Goal: Transaction & Acquisition: Purchase product/service

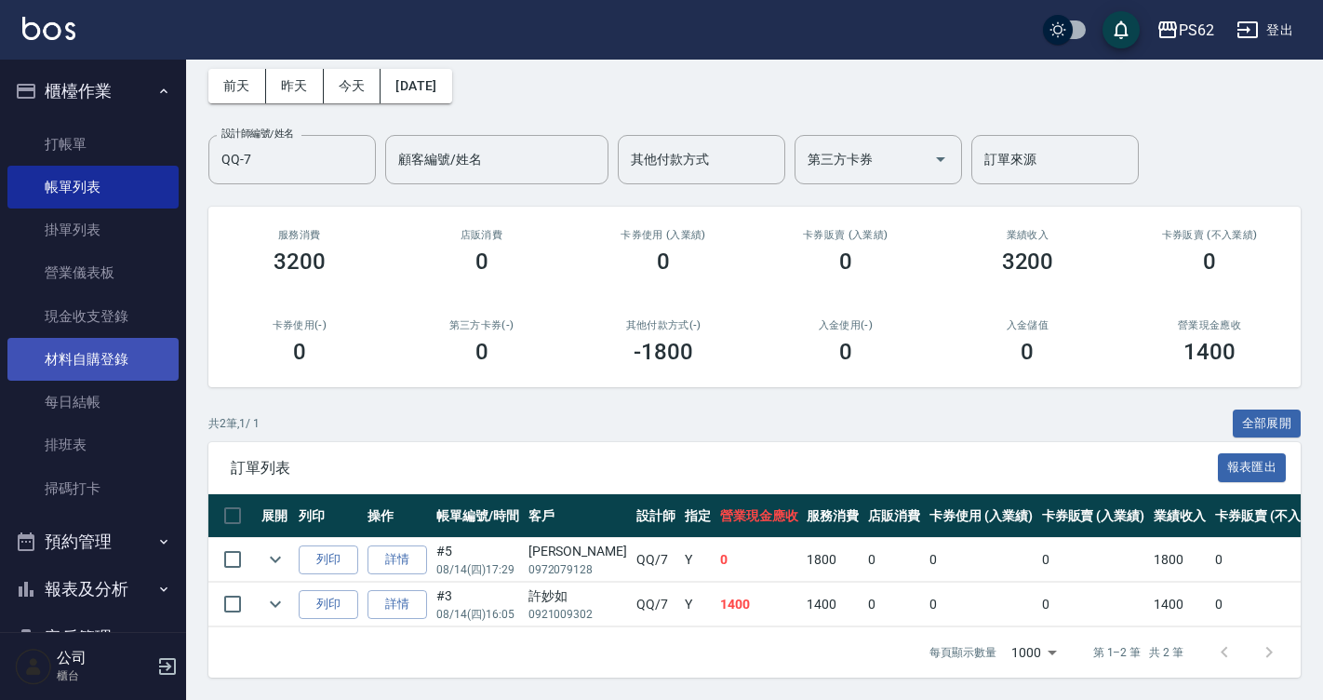
scroll to position [0, 238]
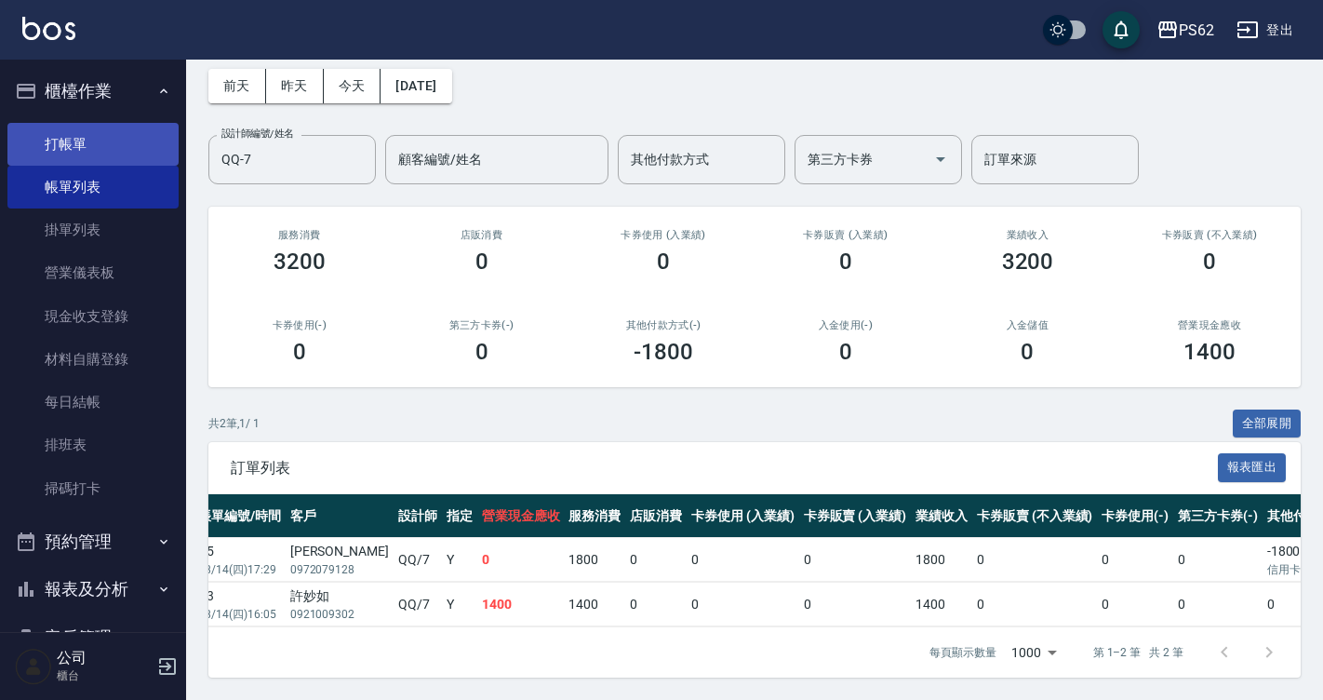
click at [79, 141] on link "打帳單" at bounding box center [92, 144] width 171 height 43
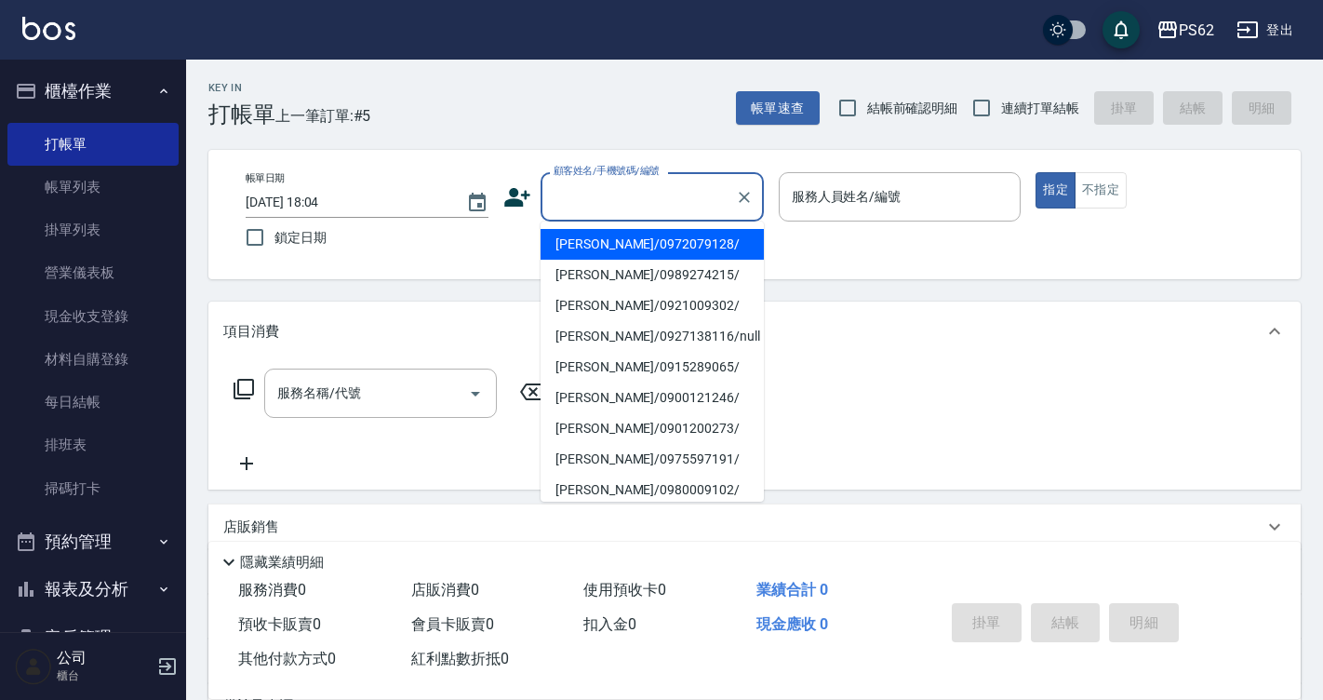
click at [604, 191] on input "顧客姓名/手機號碼/編號" at bounding box center [638, 197] width 179 height 33
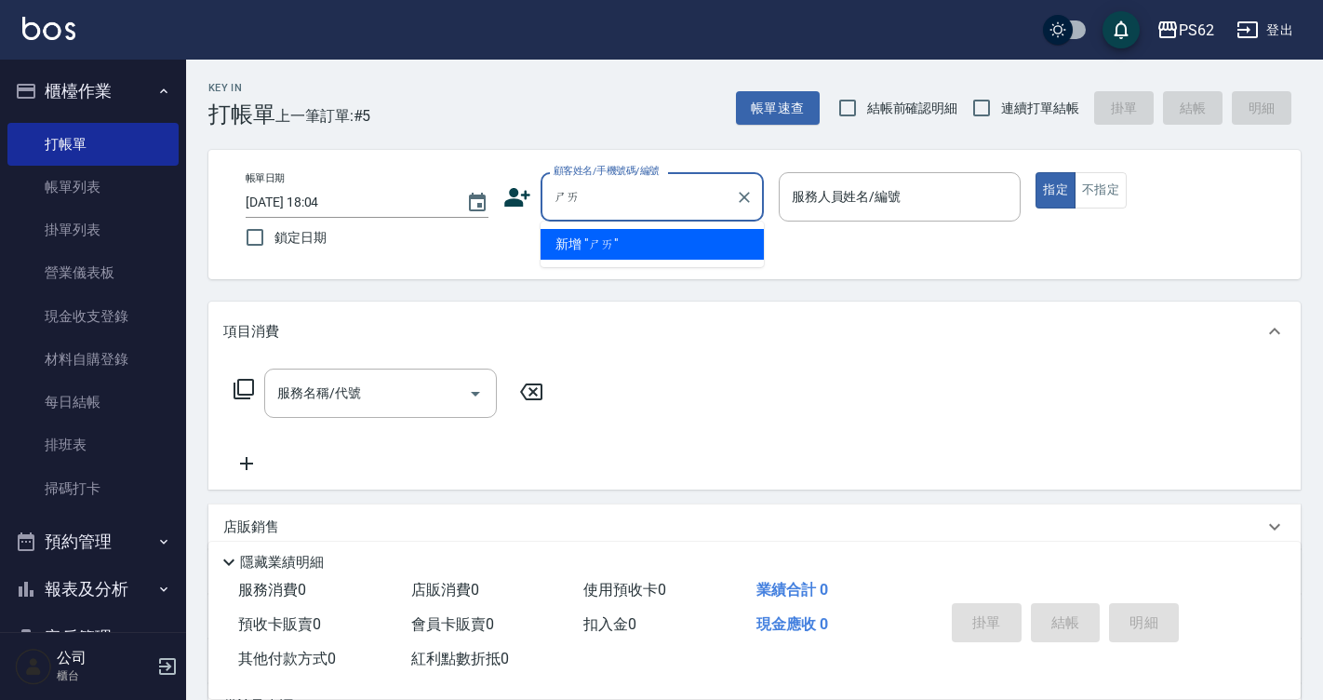
type input "曬"
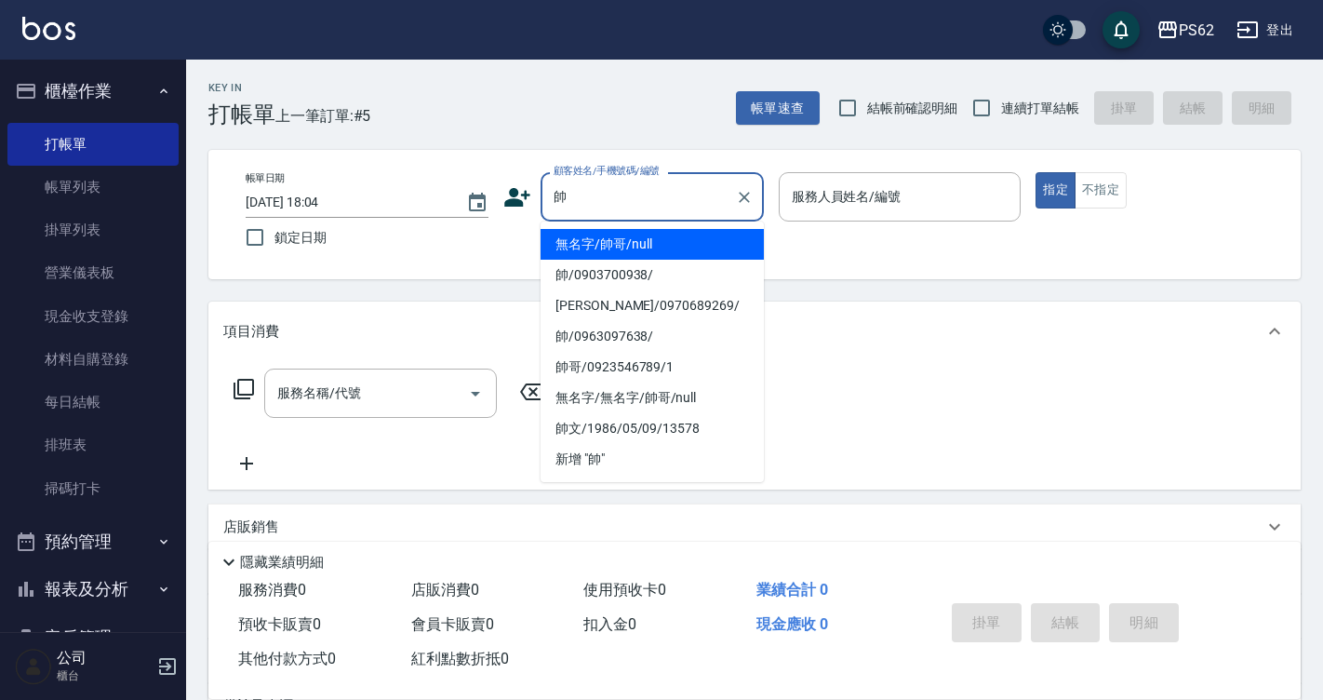
click at [560, 275] on li "帥/0903700938/" at bounding box center [652, 275] width 223 height 31
type input "帥/0903700938/"
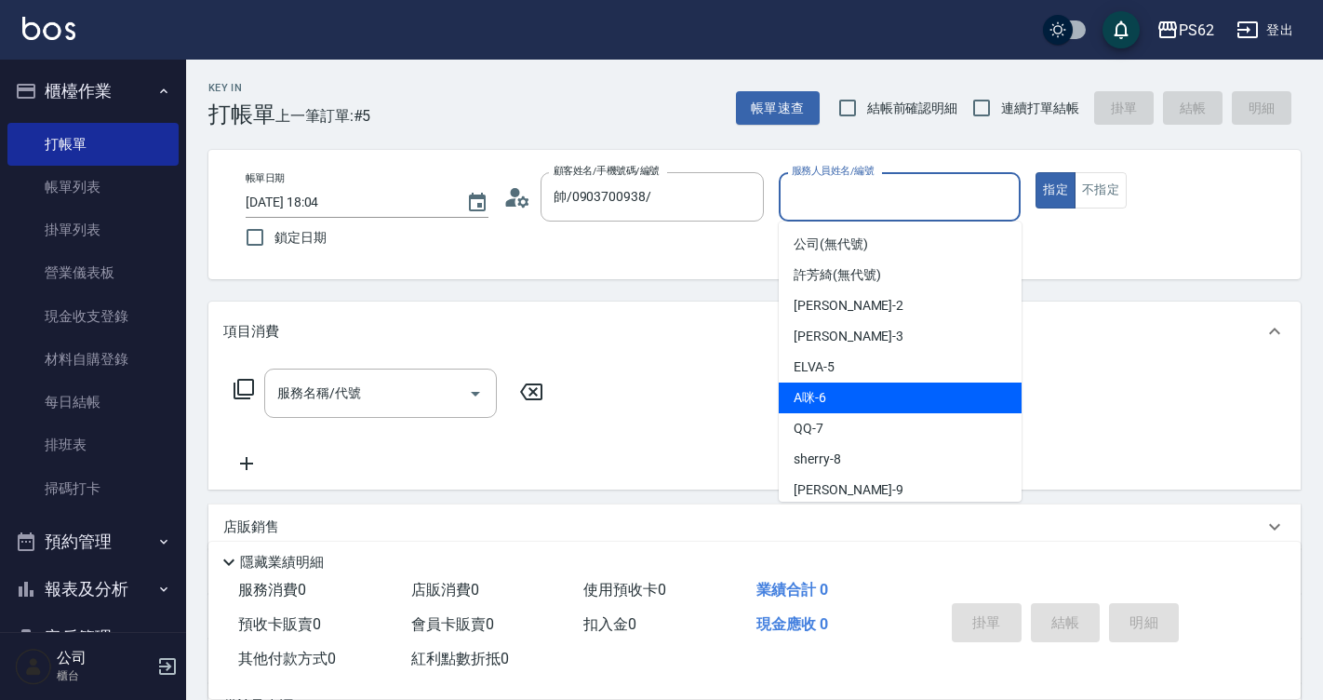
drag, startPoint x: 828, startPoint y: 204, endPoint x: 839, endPoint y: 399, distance: 195.7
click at [839, 399] on body "PS62 登出 櫃檯作業 打帳單 帳單列表 掛單列表 營業儀表板 現金收支登錄 材料自購登錄 每日結帳 排班表 掃碼打卡 預約管理 預約管理 單日預約紀錄 單…" at bounding box center [661, 453] width 1323 height 906
click at [839, 399] on div "A咪 -6" at bounding box center [900, 398] width 243 height 31
type input "A咪-6"
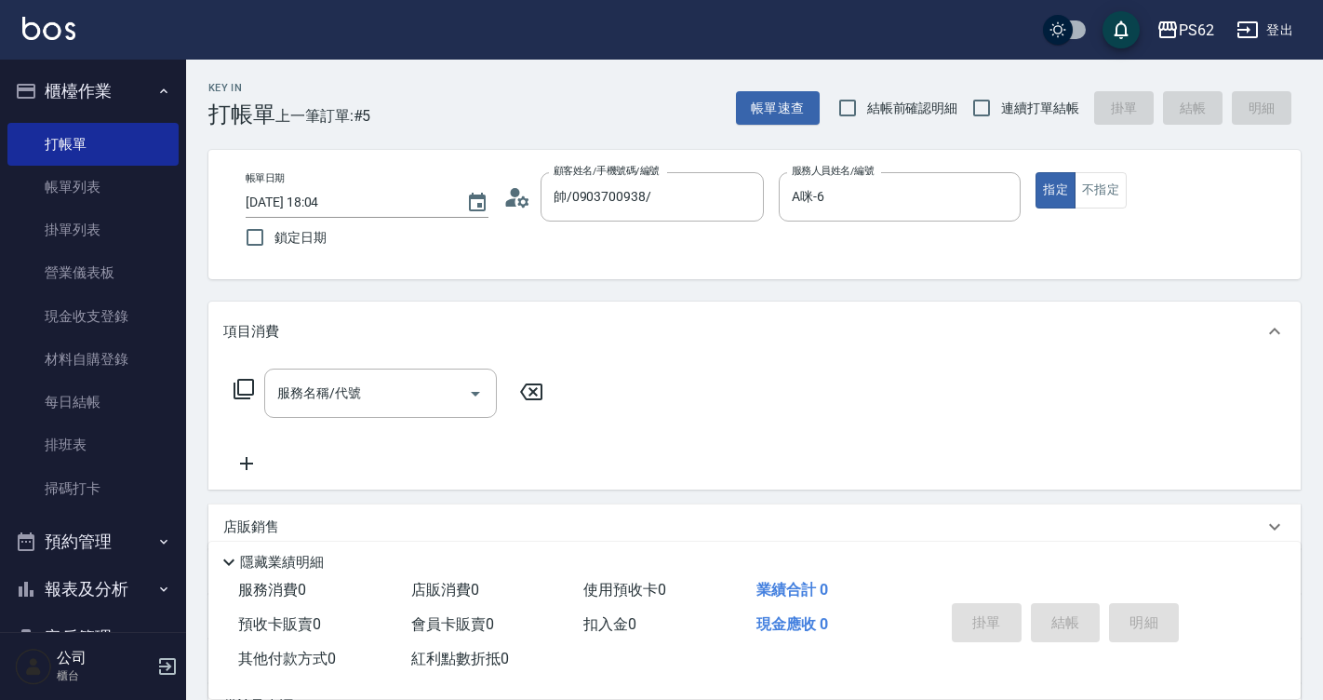
click at [243, 379] on icon at bounding box center [244, 389] width 22 height 22
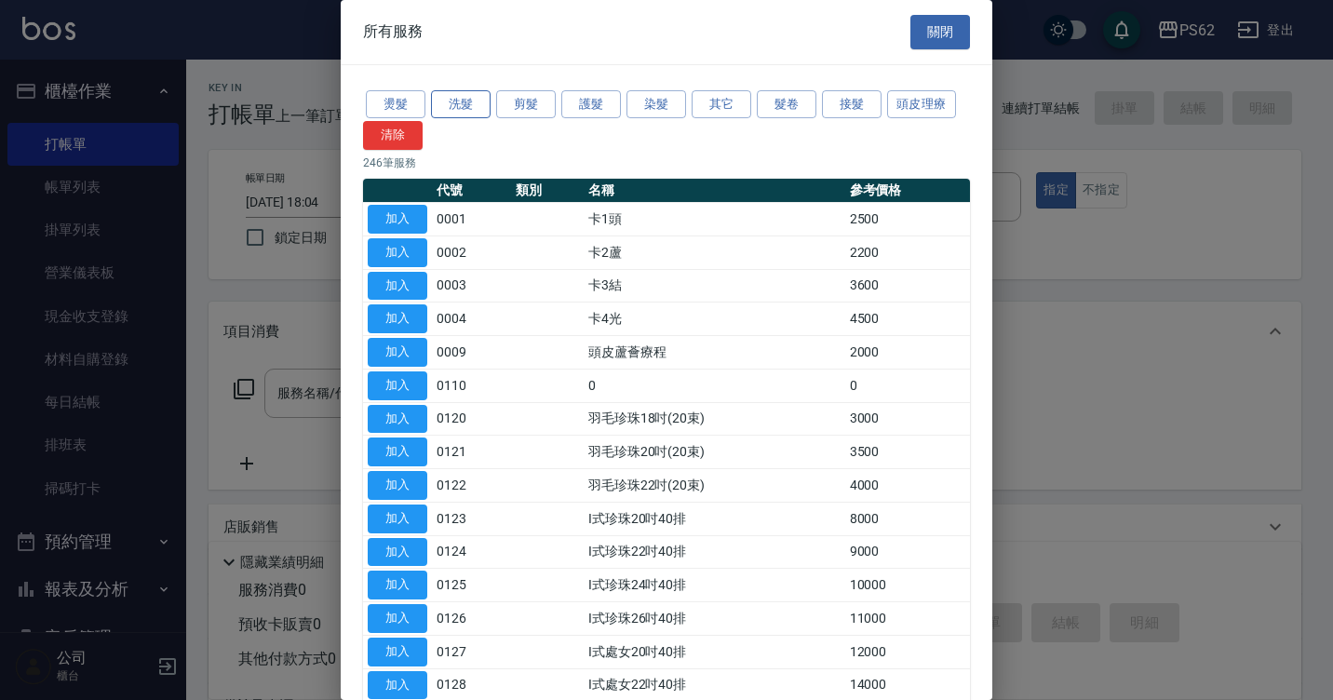
click at [447, 118] on button "洗髮" at bounding box center [461, 104] width 60 height 29
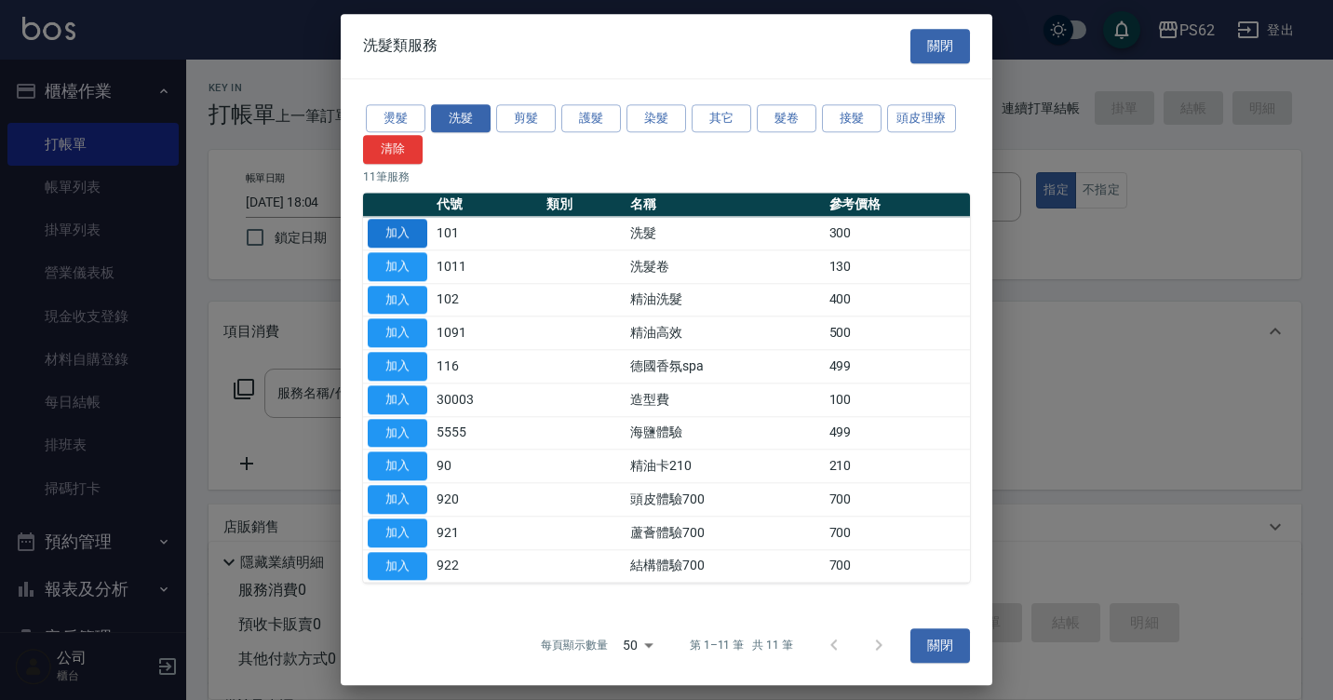
click at [415, 225] on button "加入" at bounding box center [398, 233] width 60 height 29
type input "洗髮(101)"
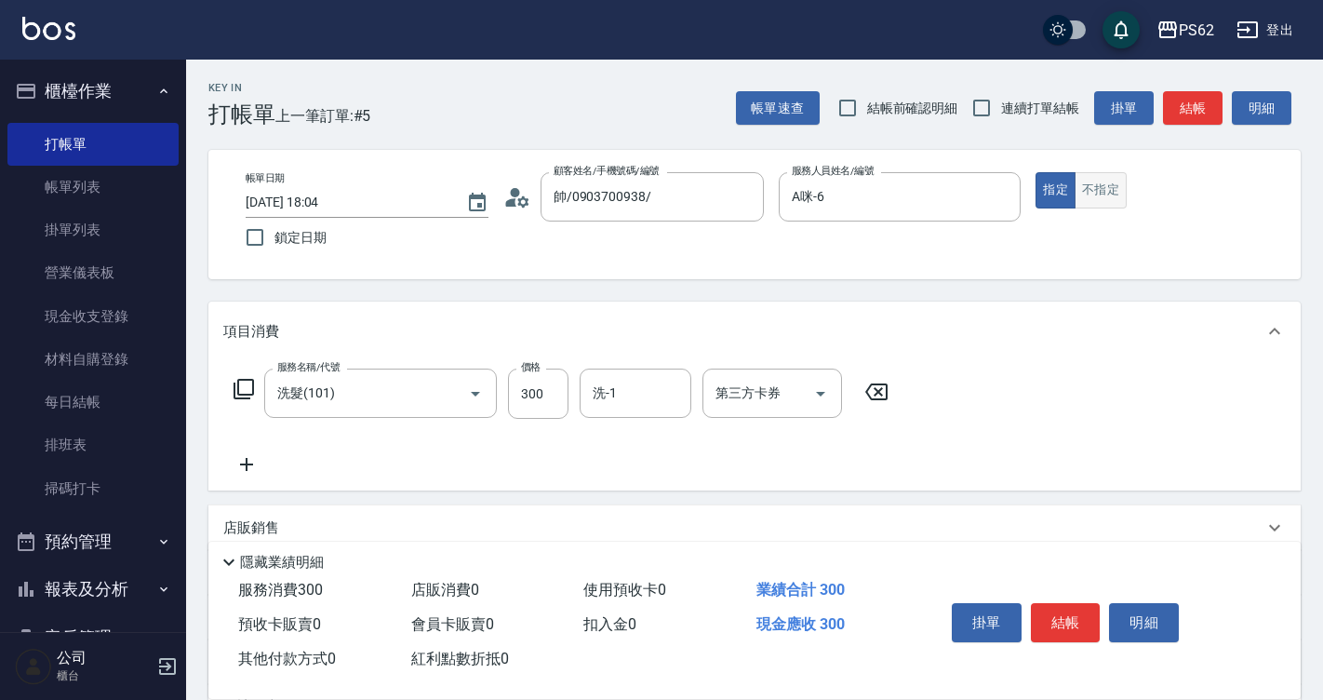
click at [1083, 188] on button "不指定" at bounding box center [1101, 190] width 52 height 36
click at [1085, 606] on button "結帳" at bounding box center [1066, 622] width 70 height 39
